Goal: Transaction & Acquisition: Book appointment/travel/reservation

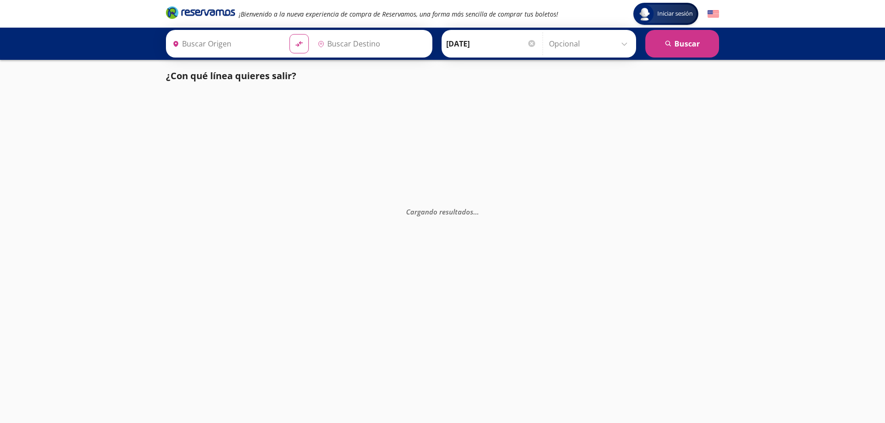
type input "[GEOGRAPHIC_DATA], [GEOGRAPHIC_DATA]"
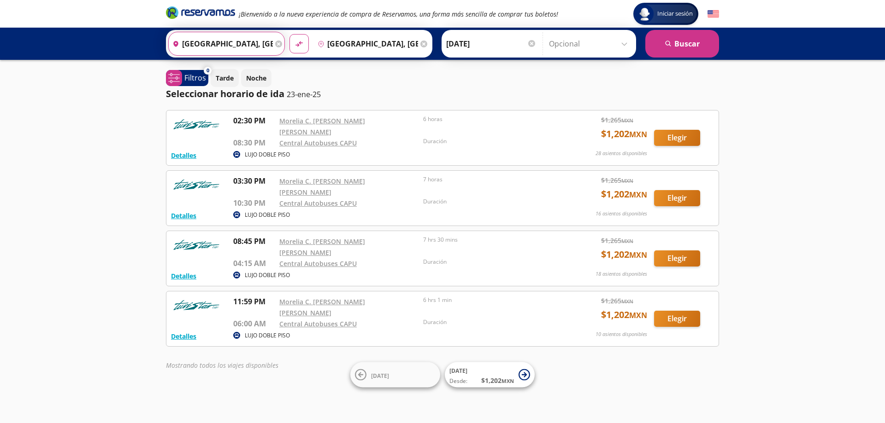
click at [213, 43] on input "[GEOGRAPHIC_DATA], [GEOGRAPHIC_DATA]" at bounding box center [221, 43] width 104 height 23
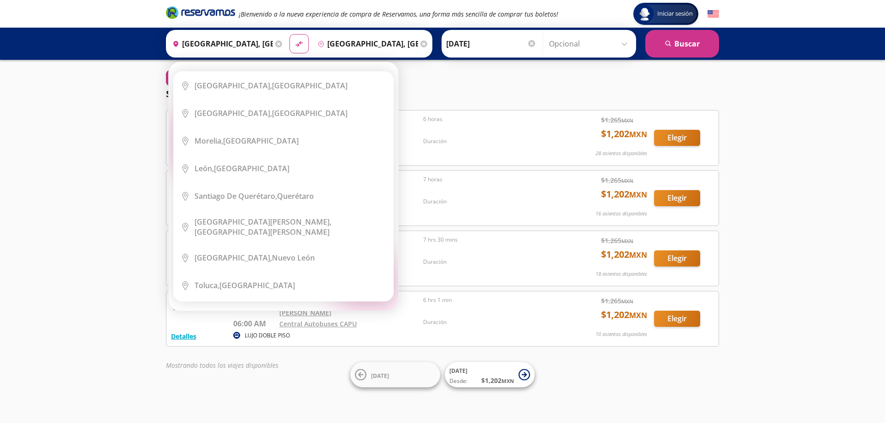
click at [276, 45] on icon at bounding box center [278, 44] width 7 height 7
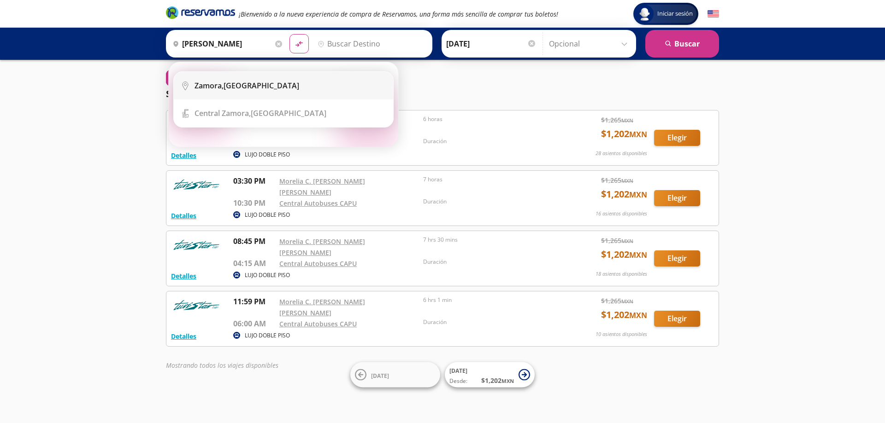
click at [228, 87] on div "Zamora, Michoacán" at bounding box center [246, 86] width 105 height 10
type input "Zamora, Michoacán"
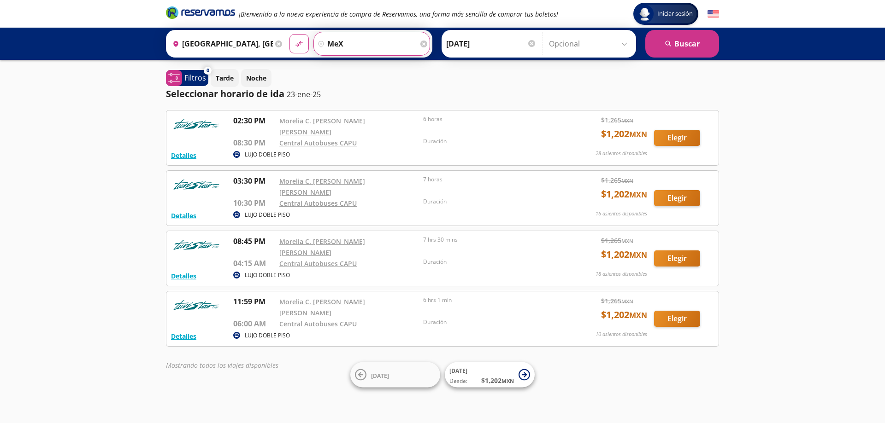
type input "mex"
drag, startPoint x: 357, startPoint y: 43, endPoint x: 290, endPoint y: 32, distance: 67.3
click at [290, 32] on div "Origen heroicons:map-pin-20-solid Zamora, Michoacán Destino pin-outline mex mat…" at bounding box center [299, 44] width 266 height 28
type input "mexico"
click at [476, 39] on input "[DATE]" at bounding box center [491, 43] width 90 height 23
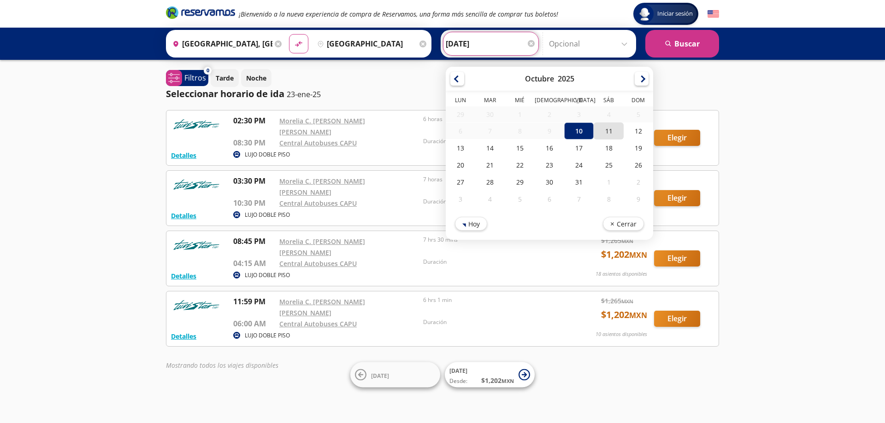
click at [606, 129] on div "11" at bounding box center [608, 131] width 29 height 17
type input "11-Oct-25"
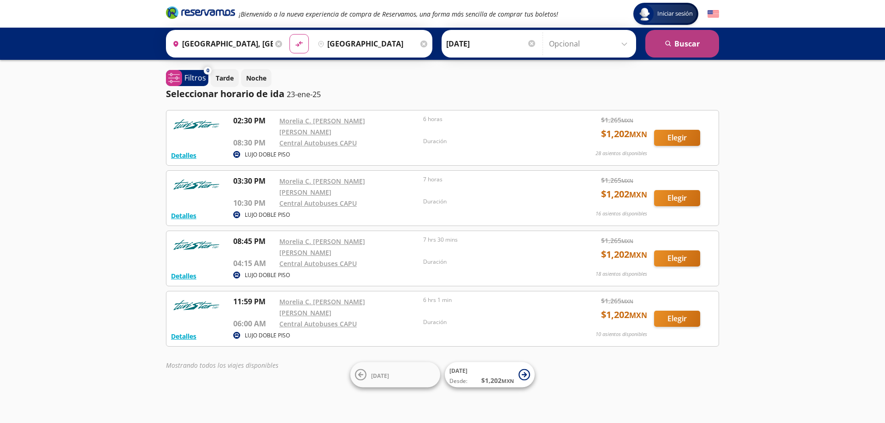
click at [689, 37] on button "search Buscar" at bounding box center [682, 44] width 74 height 28
click at [422, 40] on div "Destino pin-outline mexico" at bounding box center [371, 44] width 116 height 24
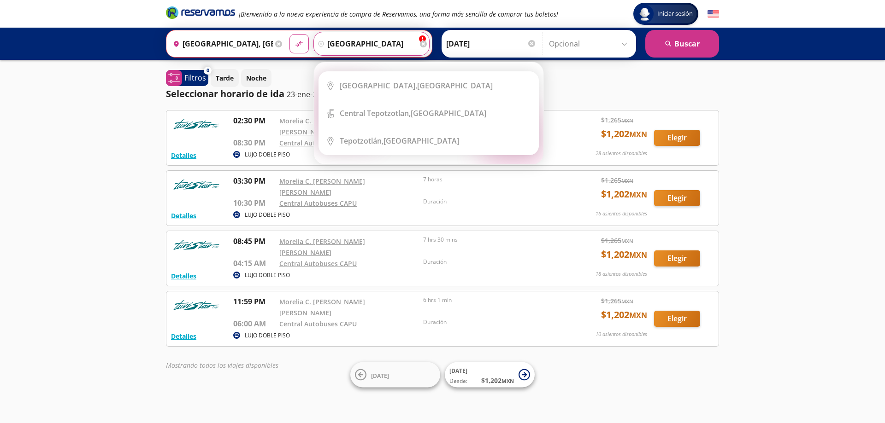
click at [384, 43] on input "mexico" at bounding box center [366, 43] width 104 height 23
click at [366, 81] on b "Ciudad de México," at bounding box center [378, 86] width 77 height 10
type input "Ciudad de México, Distrito Federal"
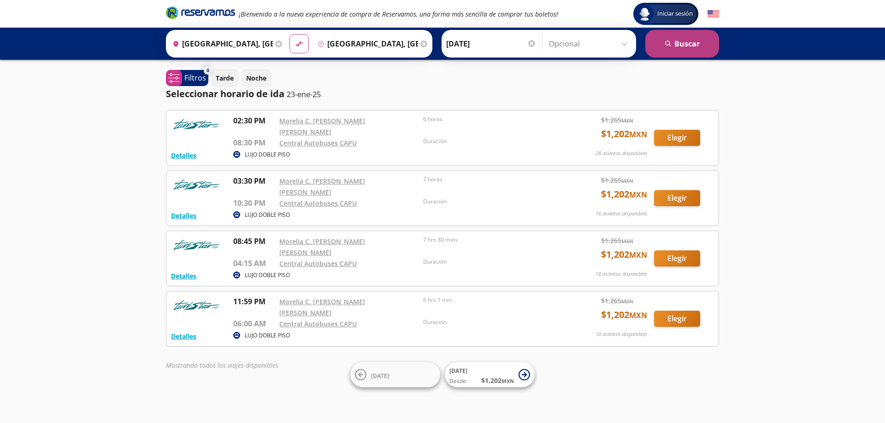
click at [672, 35] on button "search Buscar" at bounding box center [682, 44] width 74 height 28
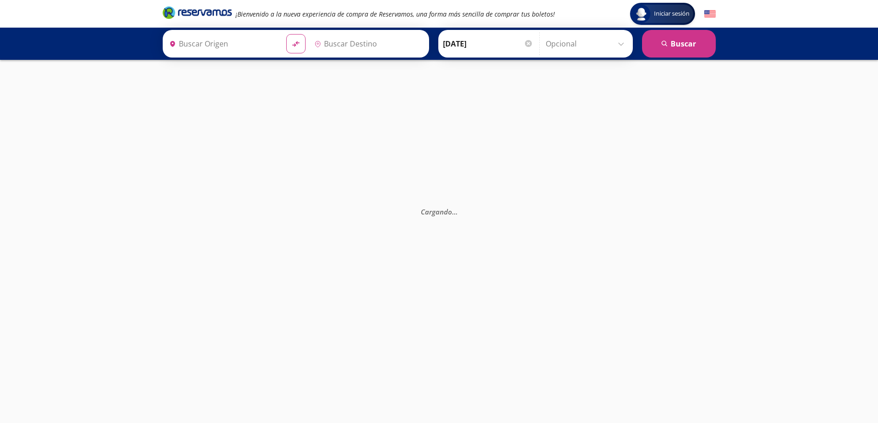
type input "Zamora, Michoacán"
type input "Ciudad de México, Distrito Federal"
